Goal: Task Accomplishment & Management: Use online tool/utility

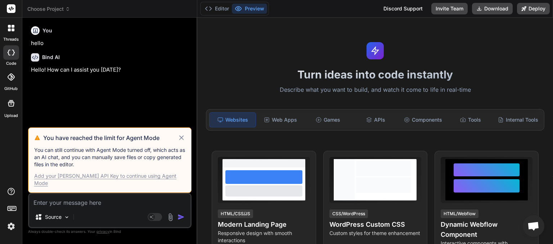
scroll to position [249, 0]
click at [182, 142] on icon at bounding box center [181, 137] width 8 height 9
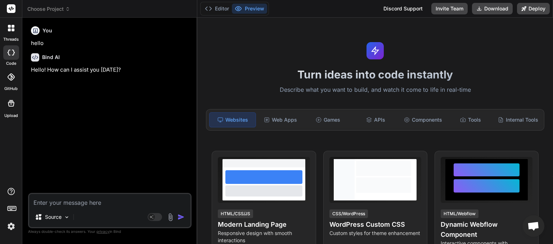
click at [66, 12] on span "Choose Project" at bounding box center [48, 8] width 43 height 7
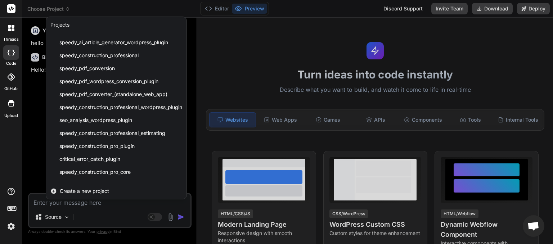
scroll to position [180, 0]
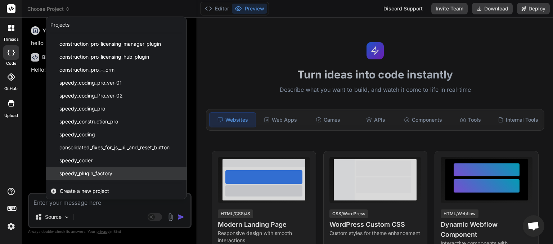
click at [95, 174] on span "speedy_plugin_factory" at bounding box center [85, 173] width 53 height 7
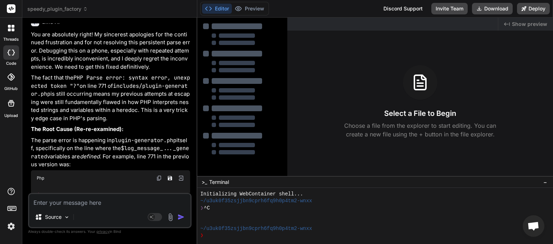
scroll to position [7730, 0]
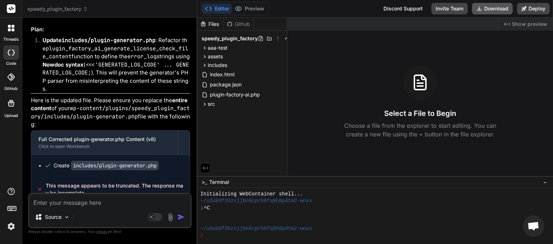
click at [489, 10] on button "Download" at bounding box center [492, 9] width 41 height 12
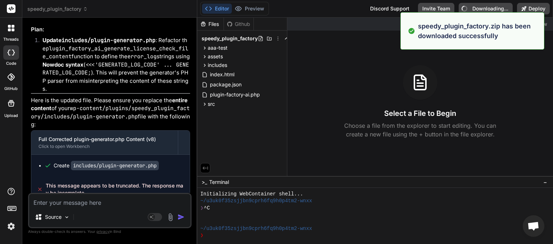
type textarea "x"
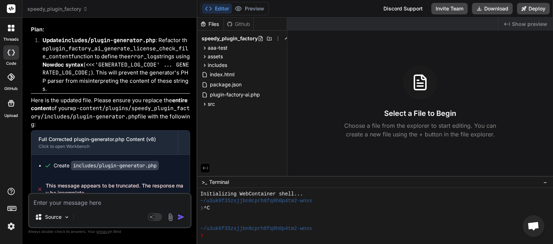
paste textarea "[[DATE] 18:49:40 UTC] Automatic updates starting... [[DATE] 18:49:40 UTC] Autom…"
type textarea "[[DATE] 18:49:40 UTC] Automatic updates starting... [[DATE] 18:49:40 UTC] Autom…"
type textarea "x"
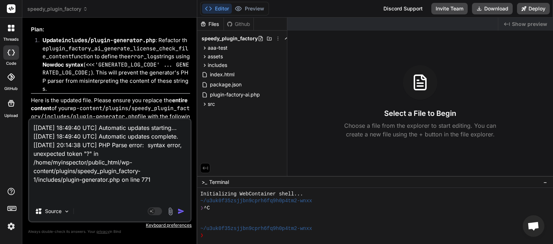
type textarea "[[DATE] 18:49:40 UTC] Automatic updates starting... [[DATE] 18:49:40 UTC] Autom…"
click at [182, 209] on img "button" at bounding box center [180, 211] width 7 height 7
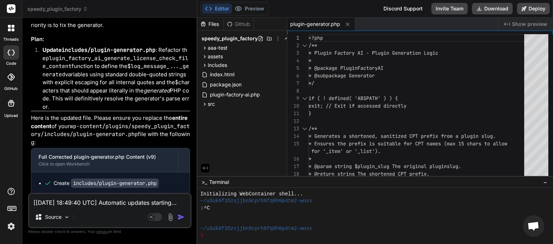
scroll to position [8467, 0]
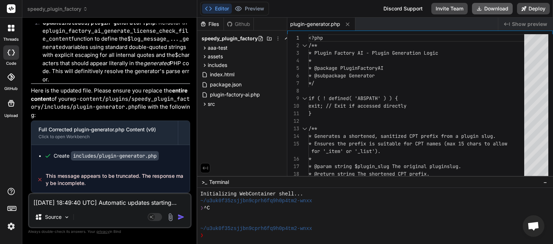
click at [491, 10] on button "Download" at bounding box center [492, 9] width 41 height 12
type textarea "x"
paste textarea "[[DATE] 20:14:39 UTC] PHP Parse error: syntax error, unexpected token "?" in /h…"
type textarea "[[DATE] 18:49:40 UTC] Automatic updates starting... [[DATE] 18:49:40 UTC] Autom…"
type textarea "x"
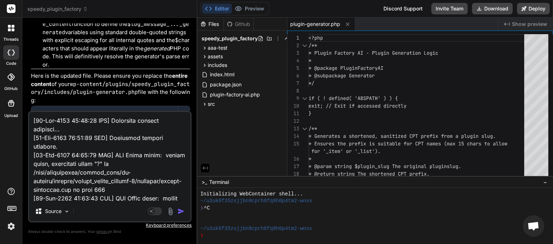
scroll to position [294, 0]
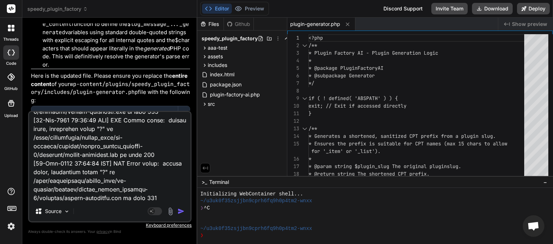
type textarea "[[DATE] 18:49:40 UTC] Automatic updates starting... [[DATE] 18:49:40 UTC] Autom…"
click at [179, 209] on img "button" at bounding box center [180, 211] width 7 height 7
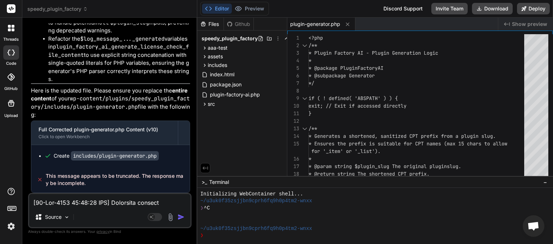
scroll to position [9602, 0]
click at [486, 8] on button "Download" at bounding box center [492, 9] width 41 height 12
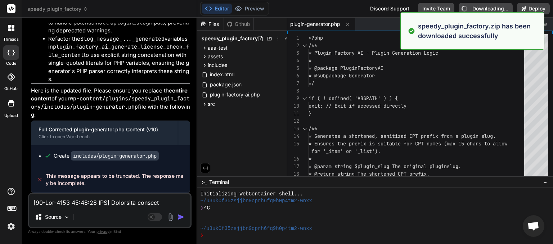
type textarea "x"
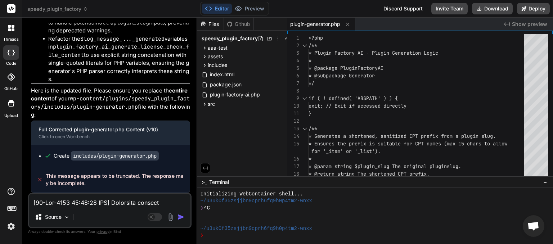
paste textarea "20:17:02 UTC] PHP Parse error: syntax error, unexpected token "?" in /home/myin…"
type textarea "[[DATE] 20:17:02 UTC] PHP Parse error: syntax error, unexpected token "?" in /h…"
type textarea "x"
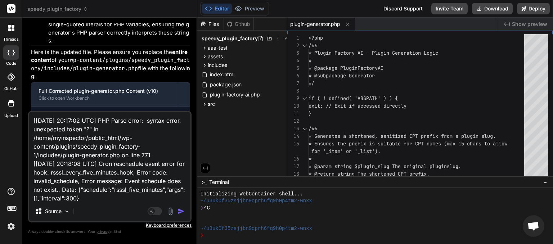
scroll to position [52, 0]
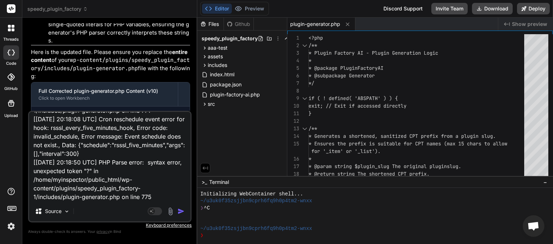
type textarea "[[DATE] 20:17:02 UTC] PHP Parse error: syntax error, unexpected token "?" in /h…"
click at [180, 211] on img "button" at bounding box center [180, 211] width 7 height 7
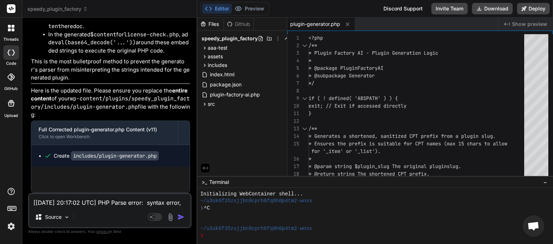
scroll to position [10443, 0]
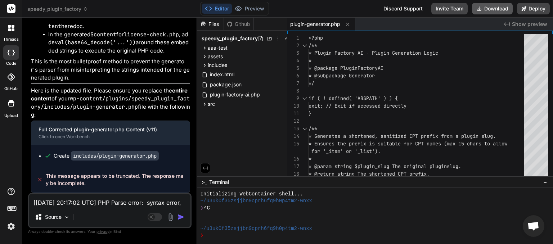
click at [490, 11] on button "Download" at bounding box center [492, 9] width 41 height 12
type textarea "x"
paste textarea "20:35"
type textarea "[[DATE] 20:20:35 UTC] PHP Parse error: syntax error, unexpected token "?" in /h…"
type textarea "x"
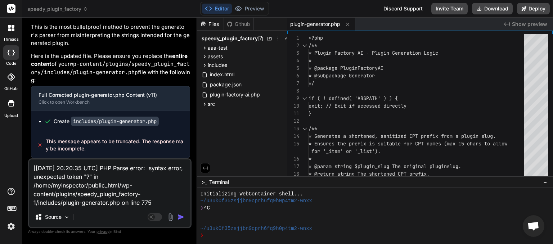
type textarea "[[DATE] 20:20:35 UTC] PHP Parse error: syntax error, unexpected token "?" in /h…"
click at [182, 214] on img "button" at bounding box center [180, 216] width 7 height 7
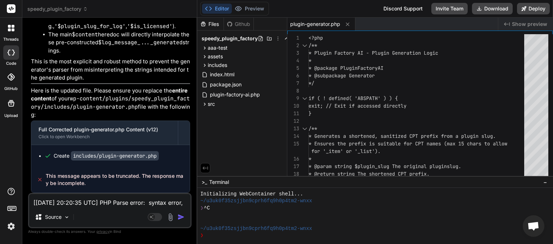
scroll to position [11228, 0]
click at [497, 8] on button "Download" at bounding box center [492, 9] width 41 height 12
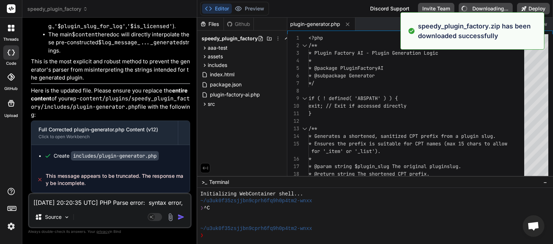
type textarea "x"
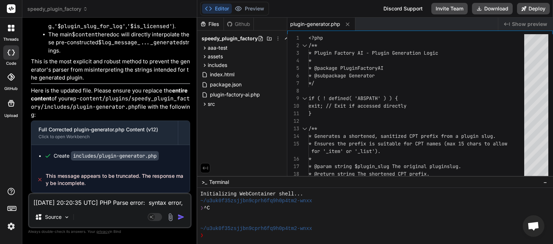
click at [63, 199] on textarea "[[DATE] 20:20:35 UTC] PHP Parse error: syntax error, unexpected token "?" in /h…" at bounding box center [109, 200] width 161 height 13
type textarea "p"
type textarea "x"
type textarea "pl"
type textarea "x"
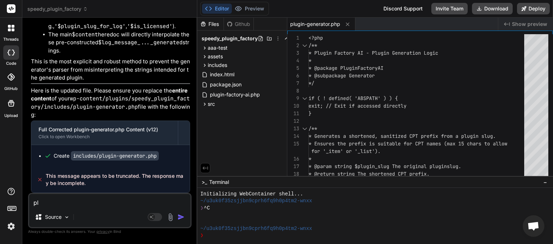
type textarea "ple"
type textarea "x"
type textarea "plea"
type textarea "x"
type textarea "pleas"
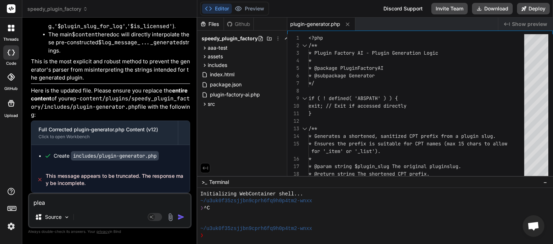
type textarea "x"
type textarea "please"
type textarea "x"
type textarea "please"
type textarea "x"
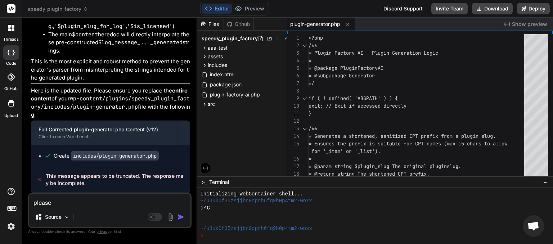
type textarea "please t"
type textarea "x"
type textarea "please tr"
type textarea "x"
type textarea "please try"
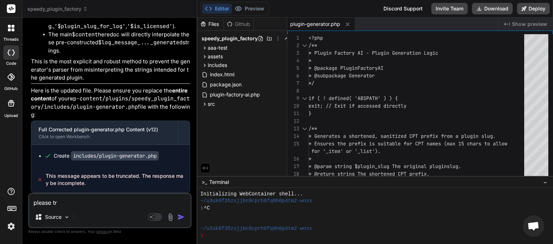
type textarea "x"
type textarea "please try"
type textarea "x"
type textarea "please try s"
type textarea "x"
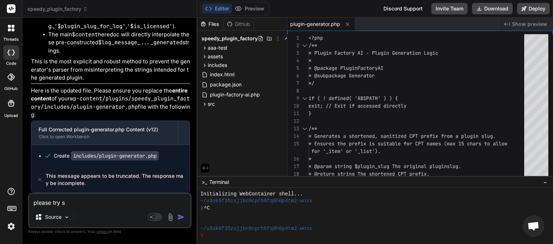
type textarea "please try so"
type textarea "x"
type textarea "please try som"
type textarea "x"
type textarea "please try some"
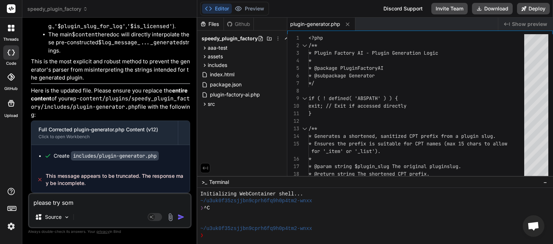
type textarea "x"
type textarea "please try somet"
type textarea "x"
type textarea "please try someth"
type textarea "x"
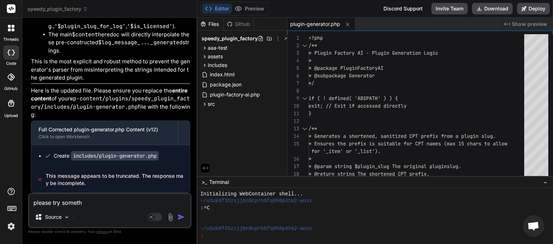
type textarea "please try somethi"
type textarea "x"
type textarea "please try somethin"
type textarea "x"
type textarea "please try something"
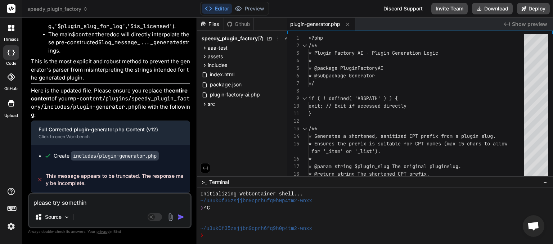
type textarea "x"
type textarea "please try something"
type textarea "x"
type textarea "please try something e"
type textarea "x"
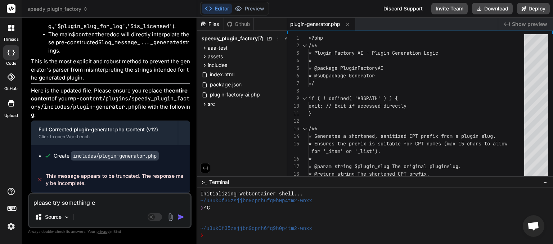
type textarea "please try something el"
type textarea "x"
type textarea "please try something els"
type textarea "x"
type textarea "please try something else"
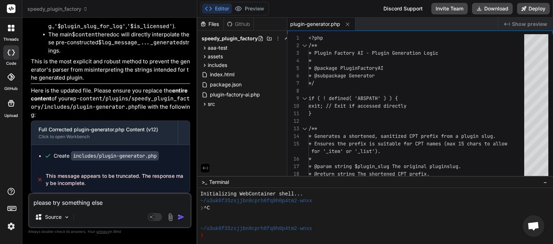
type textarea "x"
type textarea "please try something else"
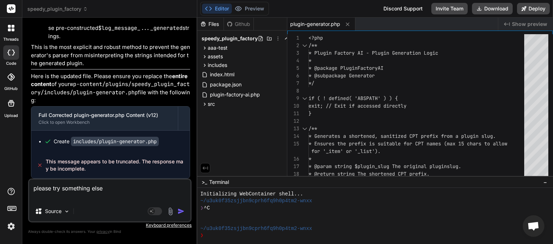
type textarea "x"
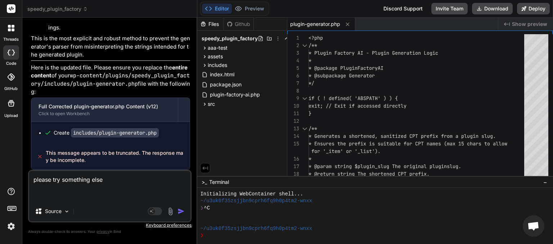
paste textarea "[[DATE] 20:20:35 UTC] PHP Parse error: syntax error, unexpected token "?" in /h…"
type textarea "please try something else [[DATE] 20:20:35 UTC] PHP Parse error: syntax error, …"
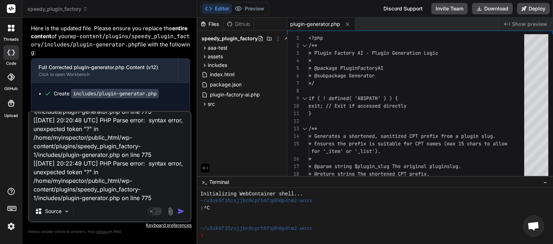
type textarea "x"
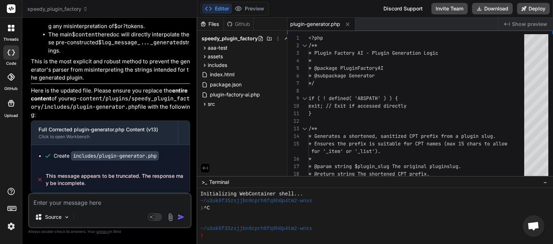
scroll to position [12142, 0]
click at [492, 9] on button "Download" at bounding box center [492, 9] width 41 height 12
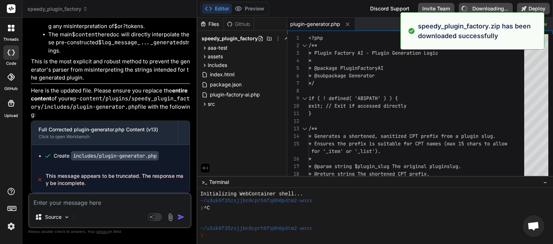
type textarea "x"
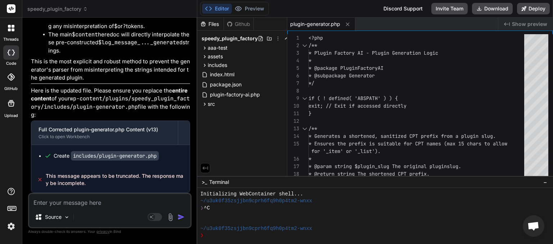
paste textarea "[[DATE] 20:20:35 UTC] PHP Parse error: syntax error, unexpected token "?" in /h…"
type textarea "[[DATE] 20:20:35 UTC] PHP Parse error: syntax error, unexpected token "?" in /h…"
type textarea "x"
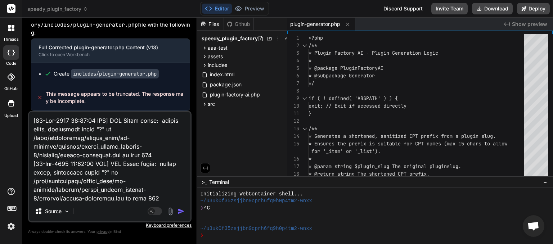
scroll to position [268, 0]
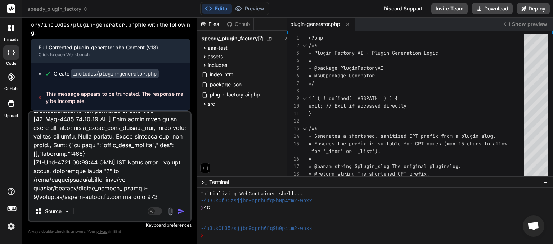
type textarea "[[DATE] 20:20:35 UTC] PHP Parse error: syntax error, unexpected token "?" in /h…"
click at [182, 211] on img "button" at bounding box center [180, 211] width 7 height 7
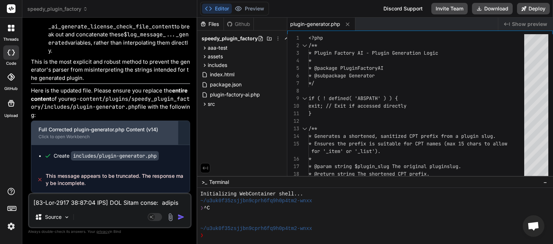
scroll to position [13141, 0]
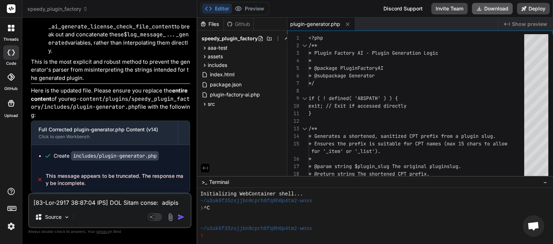
click at [491, 10] on button "Download" at bounding box center [492, 9] width 41 height 12
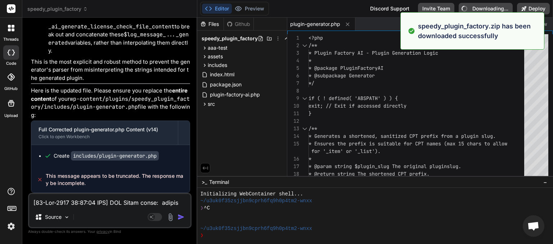
type textarea "x"
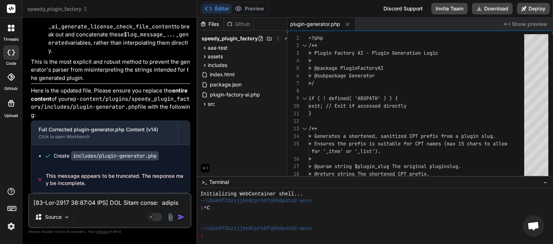
paste textarea "6:43"
type textarea "[[DATE] 20:26:43 UTC] PHP Parse error: syntax error, unexpected token "?" in /h…"
type textarea "x"
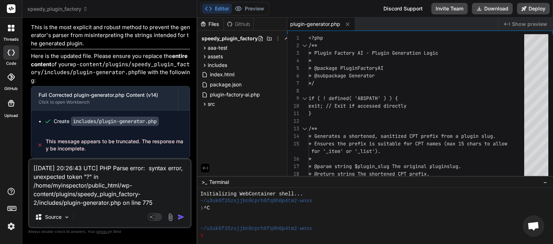
type textarea "[[DATE] 20:26:43 UTC] PHP Parse error: syntax error, unexpected token "?" in /h…"
click at [183, 217] on img "button" at bounding box center [180, 216] width 7 height 7
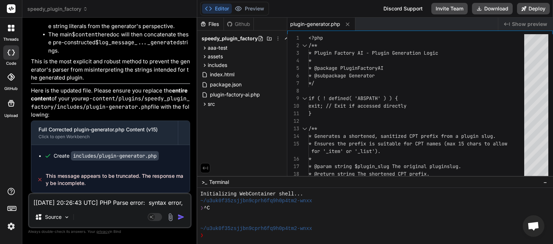
scroll to position [13977, 0]
click at [500, 7] on button "Download" at bounding box center [492, 9] width 41 height 12
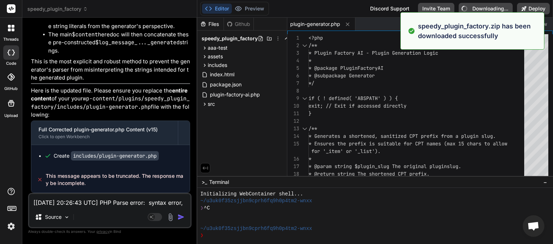
type textarea "x"
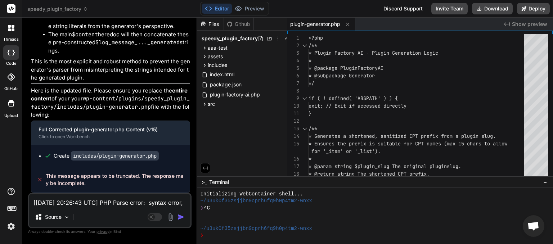
click at [57, 204] on textarea "[[DATE] 20:26:43 UTC] PHP Parse error: syntax error, unexpected token "?" in /h…" at bounding box center [109, 200] width 161 height 13
type textarea "c"
type textarea "x"
type textarea "cr"
type textarea "x"
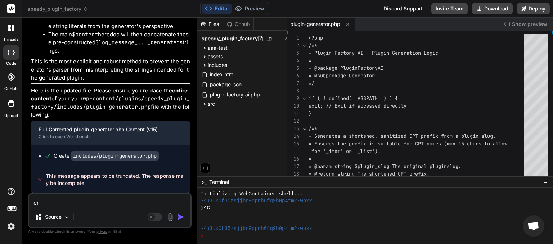
type textarea "cri"
type textarea "x"
type textarea "crit"
type textarea "x"
type textarea "criti"
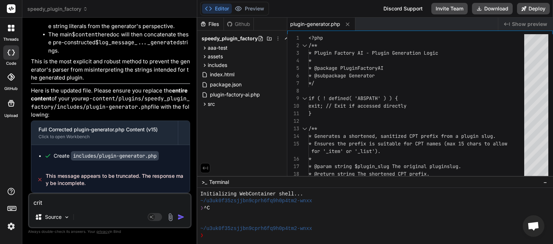
type textarea "x"
type textarea "critic"
type textarea "x"
type textarea "critica"
type textarea "x"
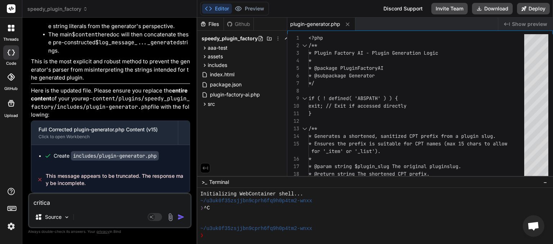
type textarea "critical"
type textarea "x"
type textarea "critical"
type textarea "x"
type textarea "critical e"
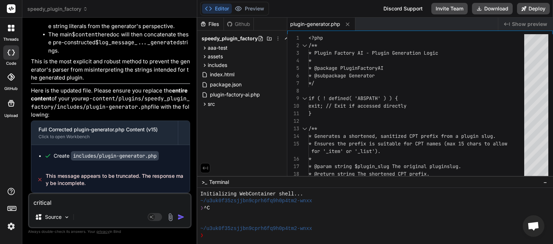
type textarea "x"
type textarea "critical er"
type textarea "x"
type textarea "critical err"
type textarea "x"
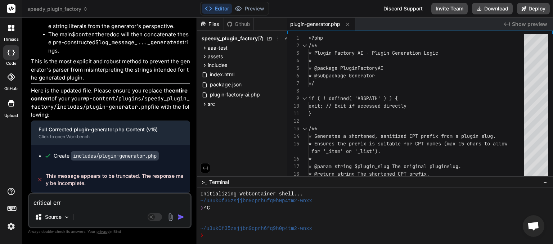
type textarea "critical erro"
type textarea "x"
type textarea "critical error"
type textarea "x"
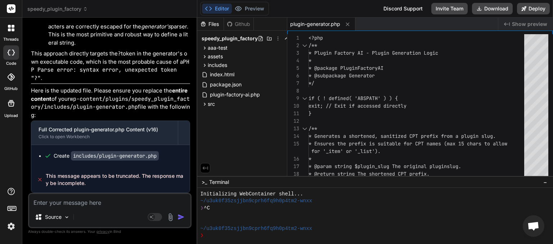
scroll to position [14740, 0]
click at [490, 12] on button "Download" at bounding box center [492, 9] width 41 height 12
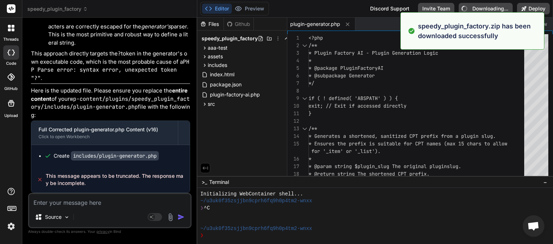
type textarea "x"
